Goal: Information Seeking & Learning: Learn about a topic

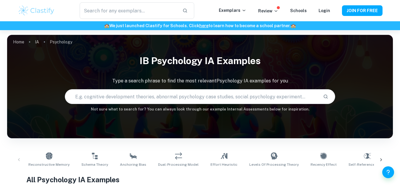
click at [170, 93] on input "text" at bounding box center [191, 96] width 253 height 17
click at [169, 91] on input "dual proc" at bounding box center [184, 96] width 239 height 17
paste input "Dual Processing"
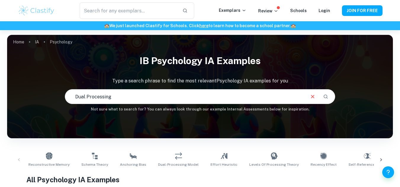
type input "Dual Processing"
click at [153, 99] on input "Dual Processing" at bounding box center [184, 96] width 239 height 17
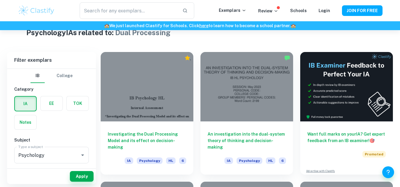
scroll to position [148, 0]
click at [226, 96] on div at bounding box center [246, 87] width 93 height 70
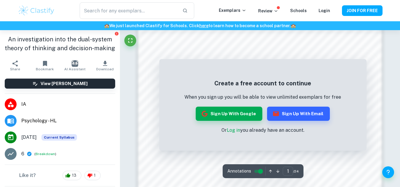
scroll to position [520, 0]
